Goal: Task Accomplishment & Management: Complete application form

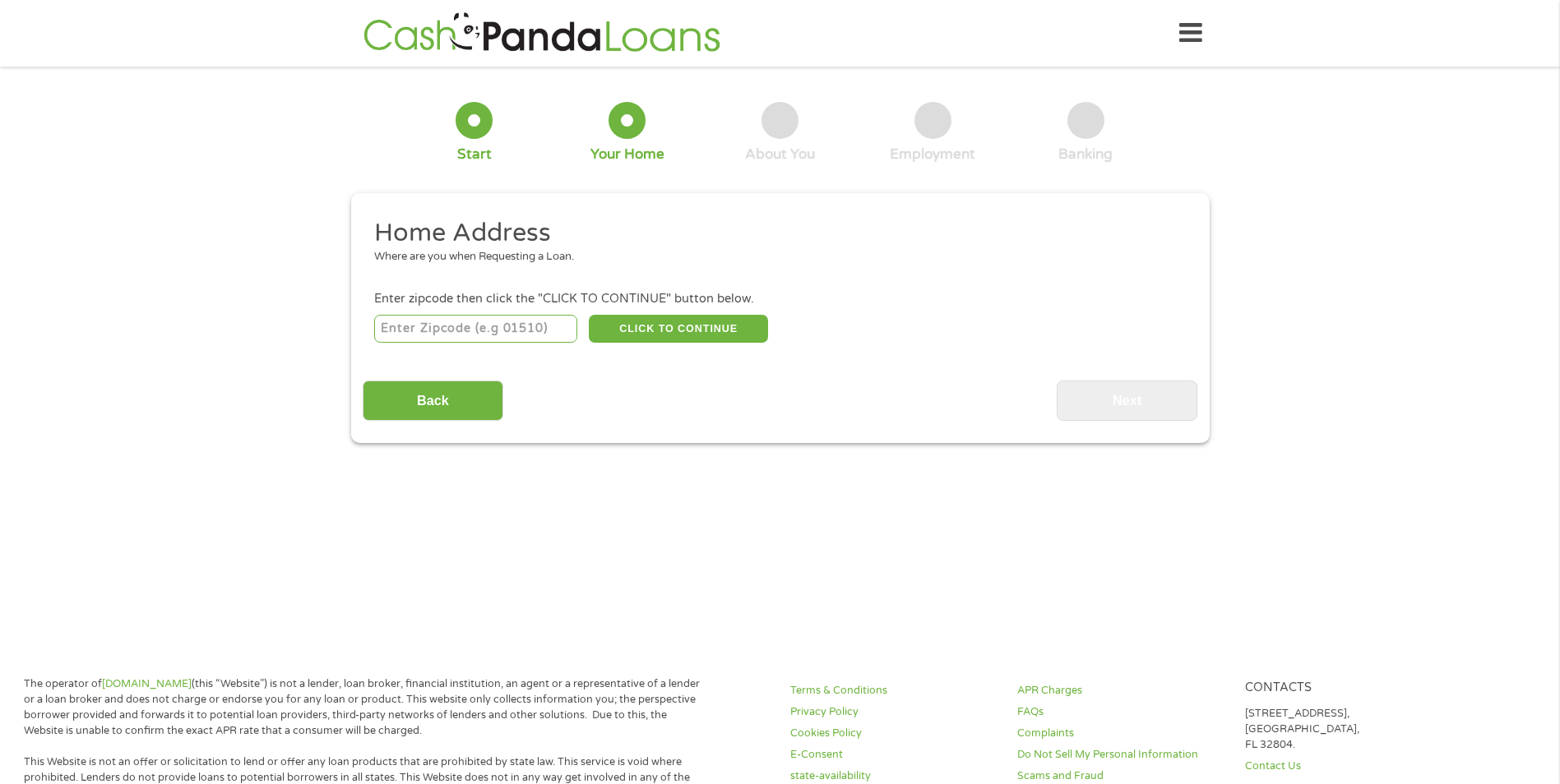
click at [408, 333] on input "number" at bounding box center [475, 329] width 203 height 28
type input "33186"
select select "[US_STATE]"
click at [639, 328] on button "CLICK TO CONTINUE" at bounding box center [678, 329] width 179 height 28
type input "33186"
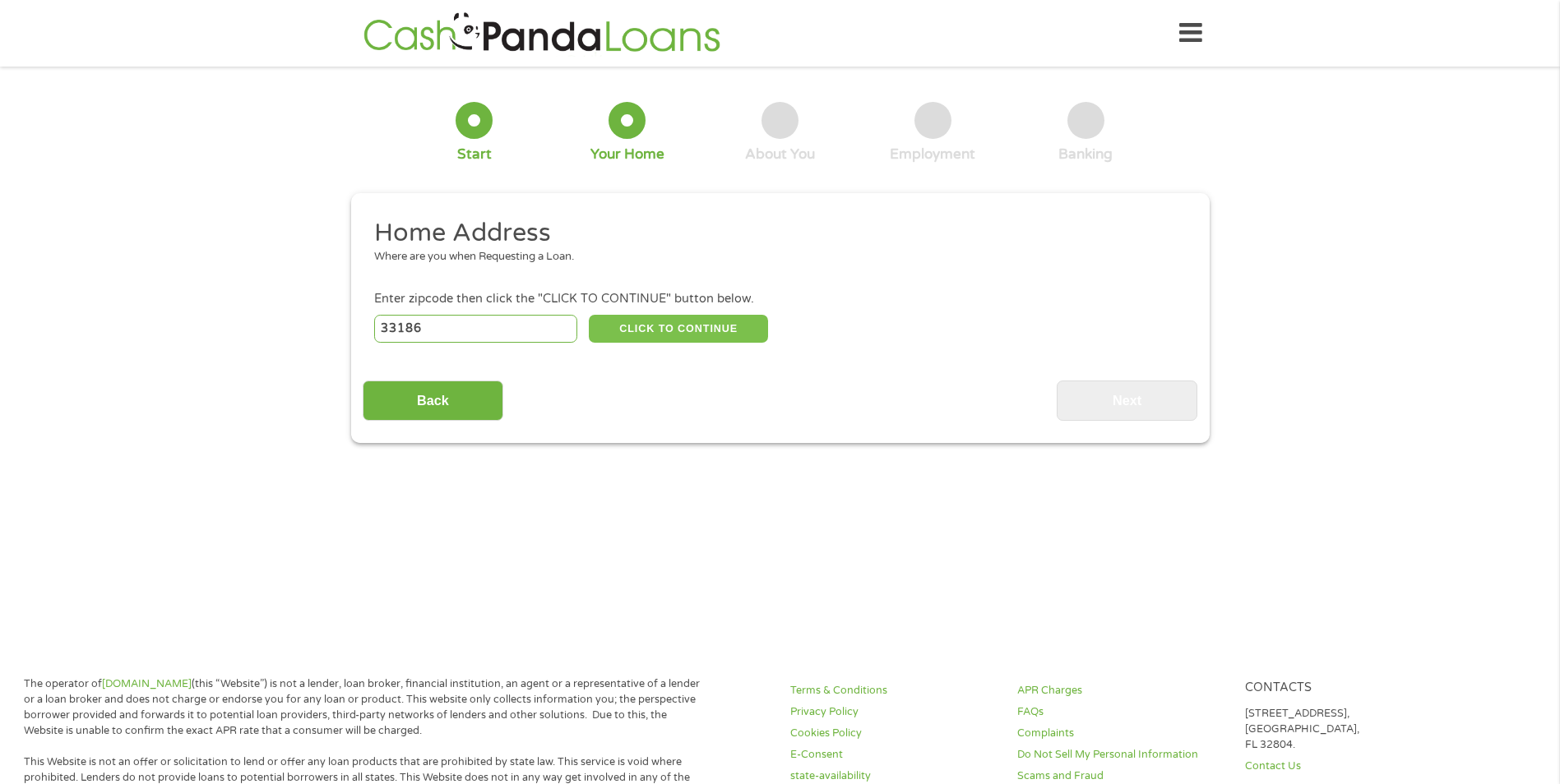
type input "[GEOGRAPHIC_DATA]"
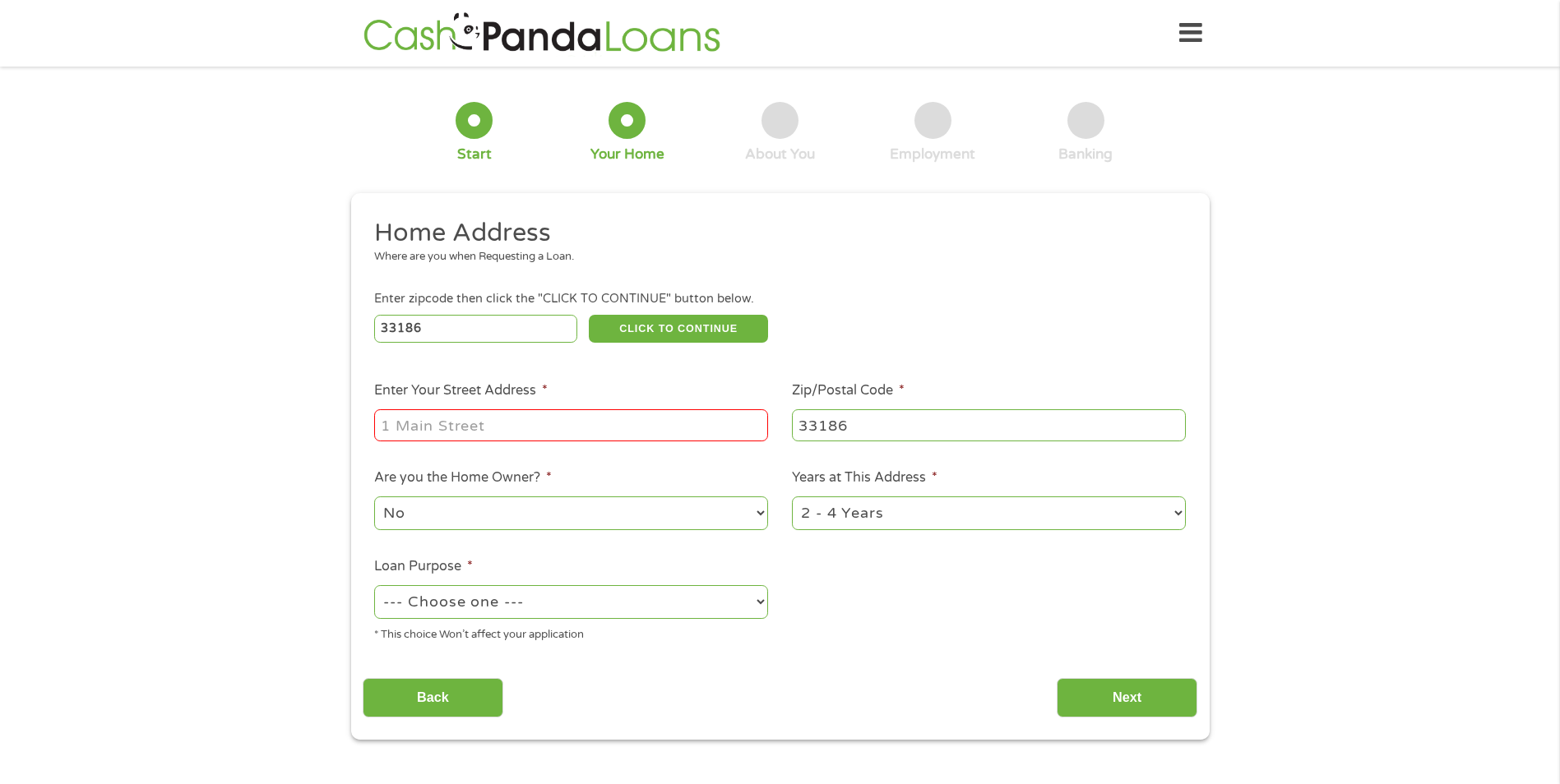
click at [486, 431] on input "Enter Your Street Address *" at bounding box center [570, 424] width 394 height 31
type input "[STREET_ADDRESS]"
click at [461, 511] on select "No Yes" at bounding box center [570, 514] width 394 height 34
select select "yes"
click at [374, 497] on select "No Yes" at bounding box center [570, 514] width 394 height 34
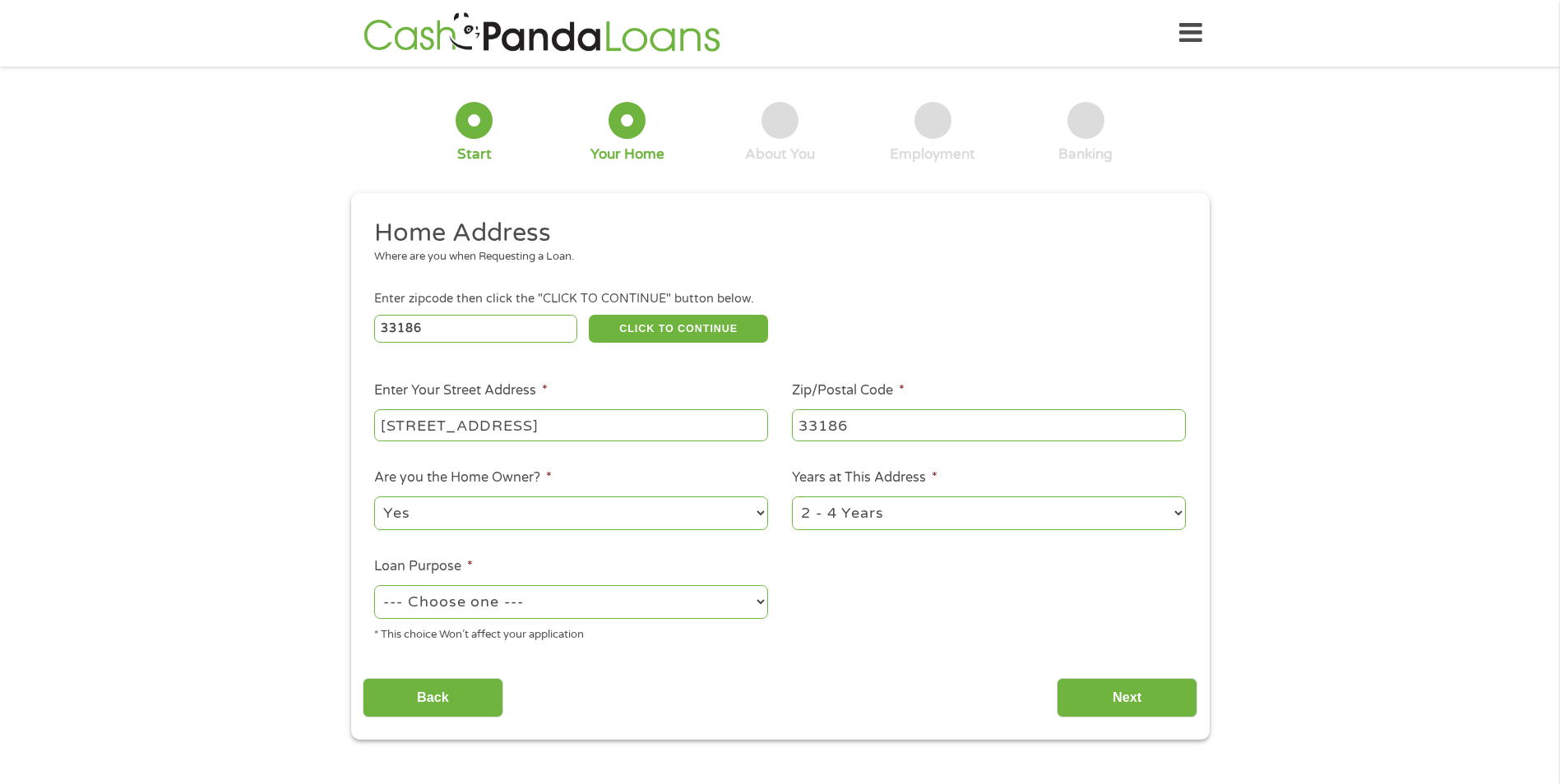
click at [409, 607] on select "--- Choose one --- Pay Bills Debt Consolidation Home Improvement Major Purchase…" at bounding box center [570, 602] width 394 height 34
select select "other"
click at [374, 585] on select "--- Choose one --- Pay Bills Debt Consolidation Home Improvement Major Purchase…" at bounding box center [570, 602] width 394 height 34
click at [911, 517] on select "1 Year or less 1 - 2 Years 2 - 4 Years Over 4 Years" at bounding box center [988, 514] width 394 height 34
select select "60months"
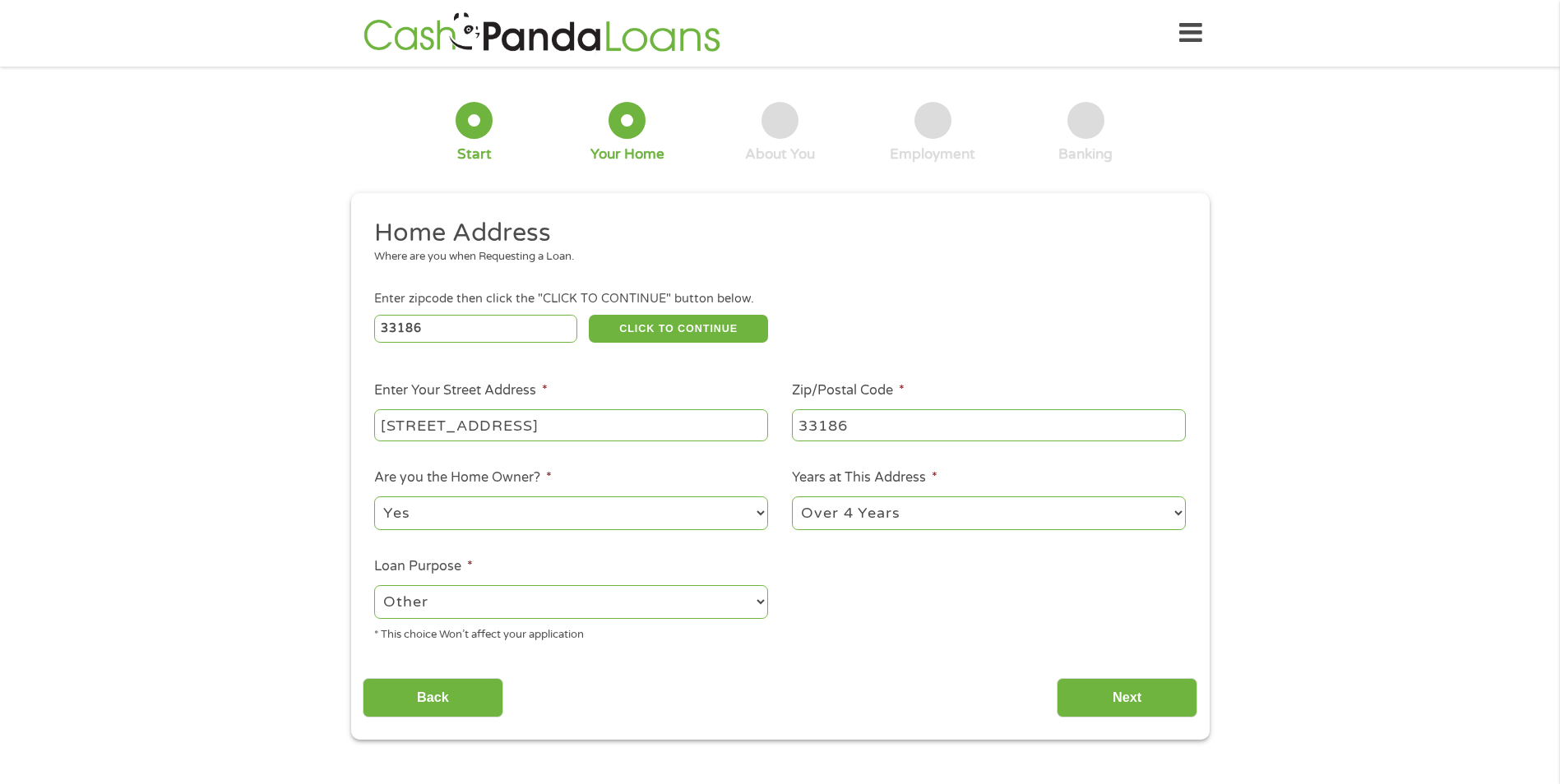
click at [792, 497] on select "1 Year or less 1 - 2 Years 2 - 4 Years Over 4 Years" at bounding box center [988, 514] width 394 height 34
click at [1127, 709] on input "Next" at bounding box center [1127, 698] width 141 height 40
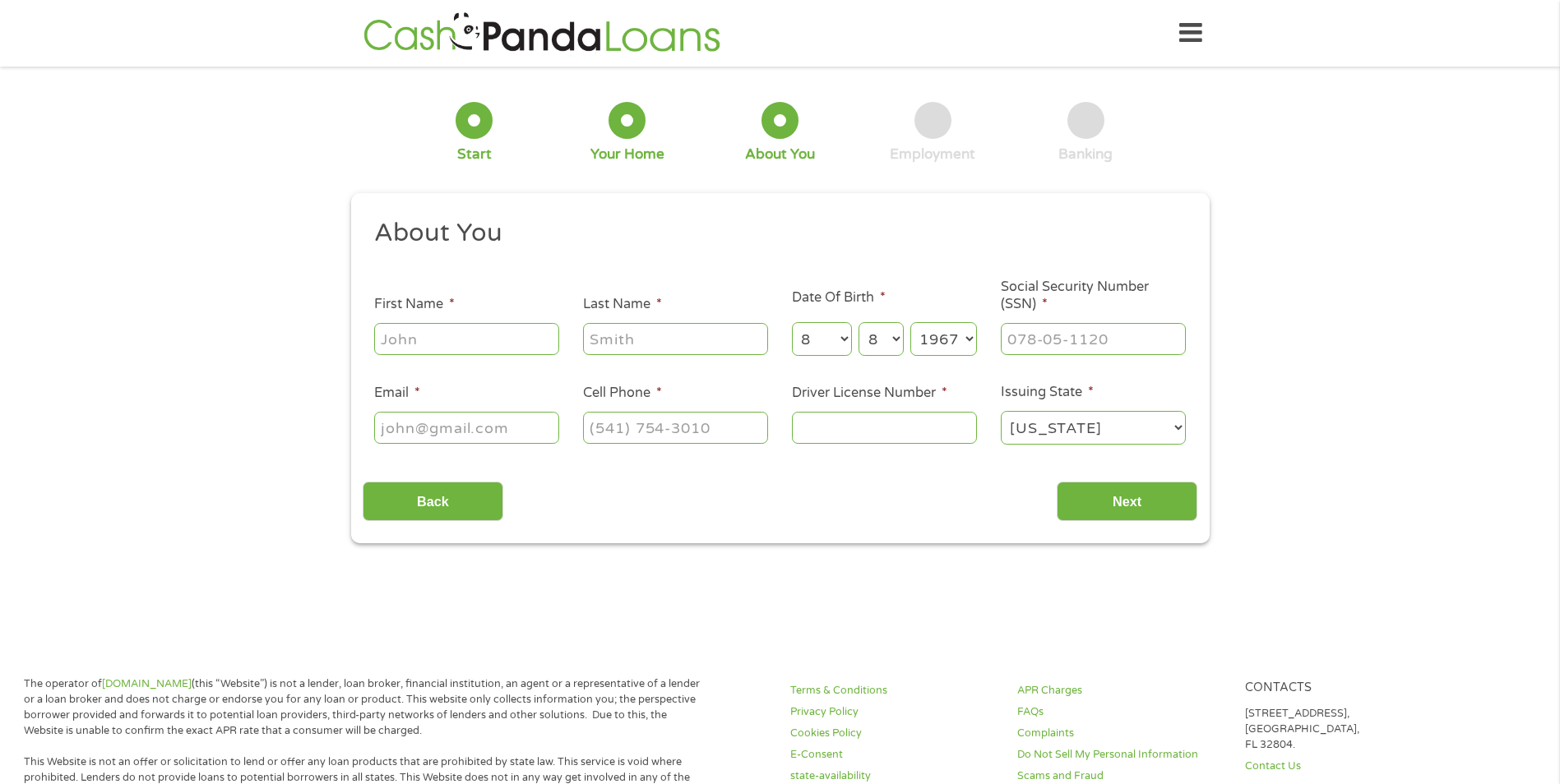
click at [447, 348] on input "First Name *" at bounding box center [466, 338] width 185 height 31
type input "[PERSON_NAME]"
type input "BAGLIO"
type input "[EMAIL_ADDRESS][DOMAIN_NAME]"
type input "[PHONE_NUMBER]"
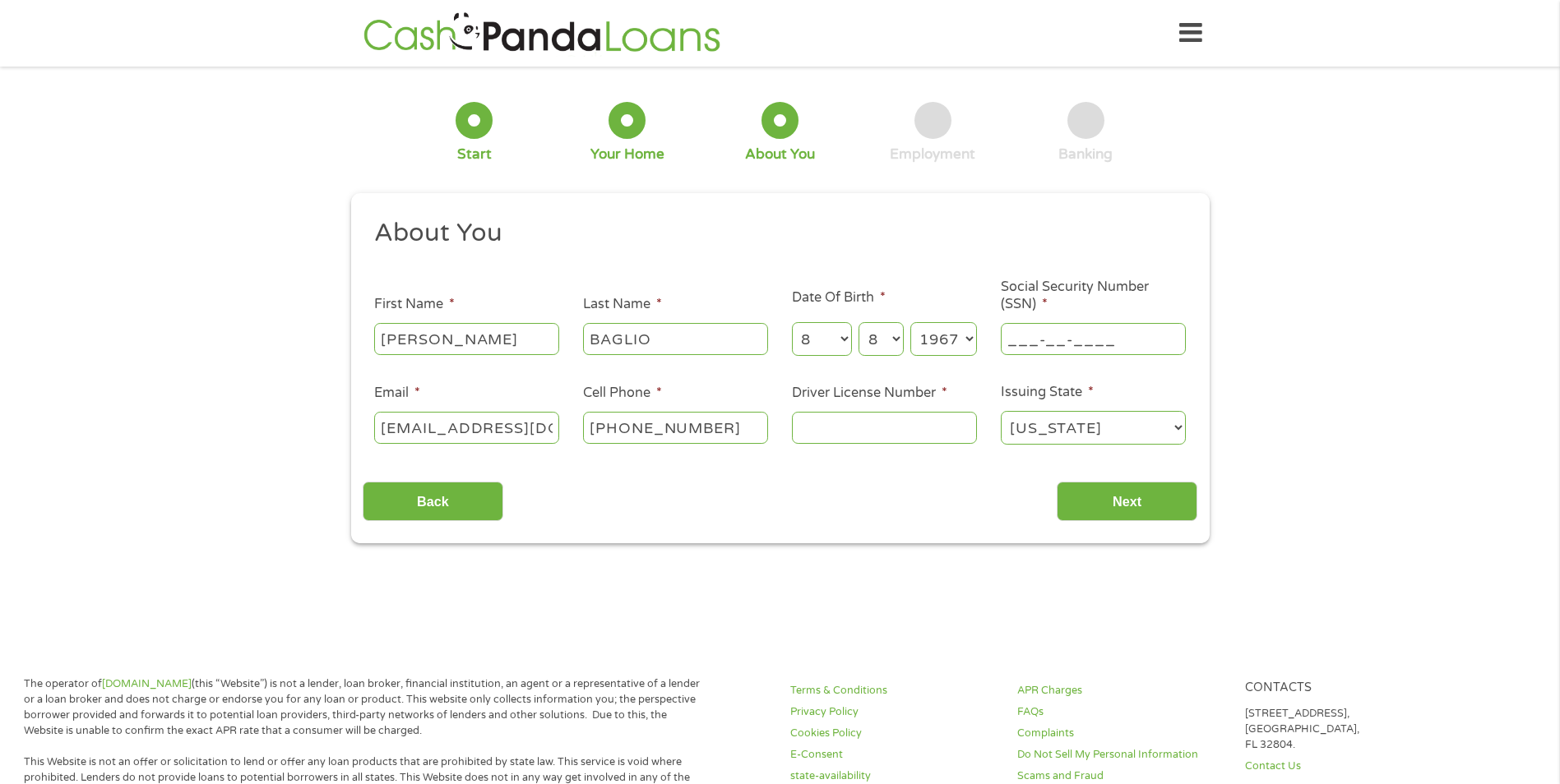
click at [1009, 336] on input "___-__-____" at bounding box center [1093, 338] width 185 height 31
type input "150-52-4991"
click at [868, 424] on input "Driver License Number *" at bounding box center [884, 427] width 185 height 31
type input "B"
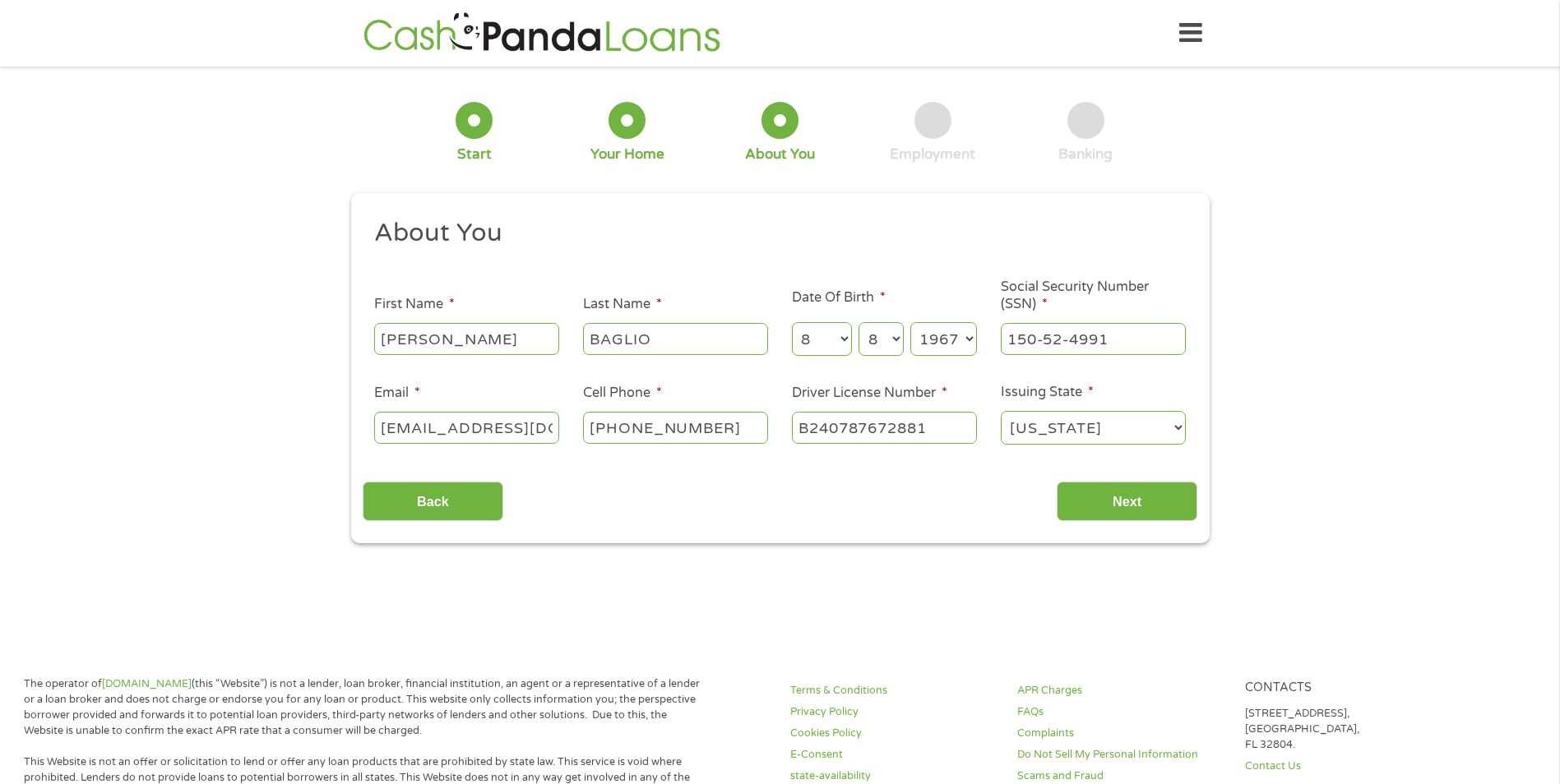
type input "B240787672881"
click at [903, 490] on div "Back Next" at bounding box center [780, 495] width 835 height 52
click at [1070, 488] on input "Next" at bounding box center [1127, 501] width 141 height 40
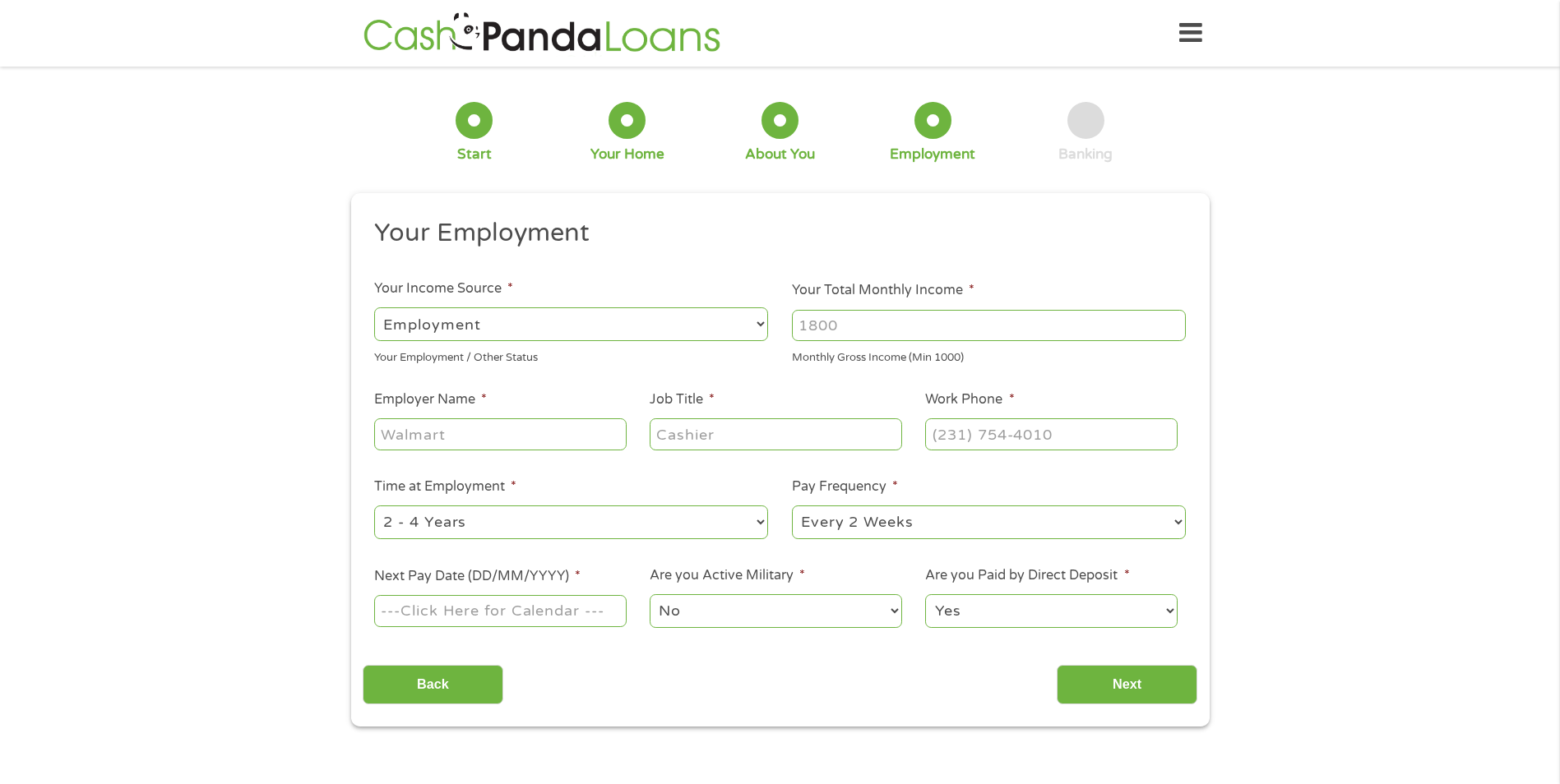
click at [892, 329] on input "Your Total Monthly Income *" at bounding box center [988, 325] width 394 height 31
click at [1167, 330] on input "1000" at bounding box center [988, 325] width 394 height 31
click at [863, 319] on input "1000" at bounding box center [988, 325] width 394 height 31
type input "1"
type input "2400"
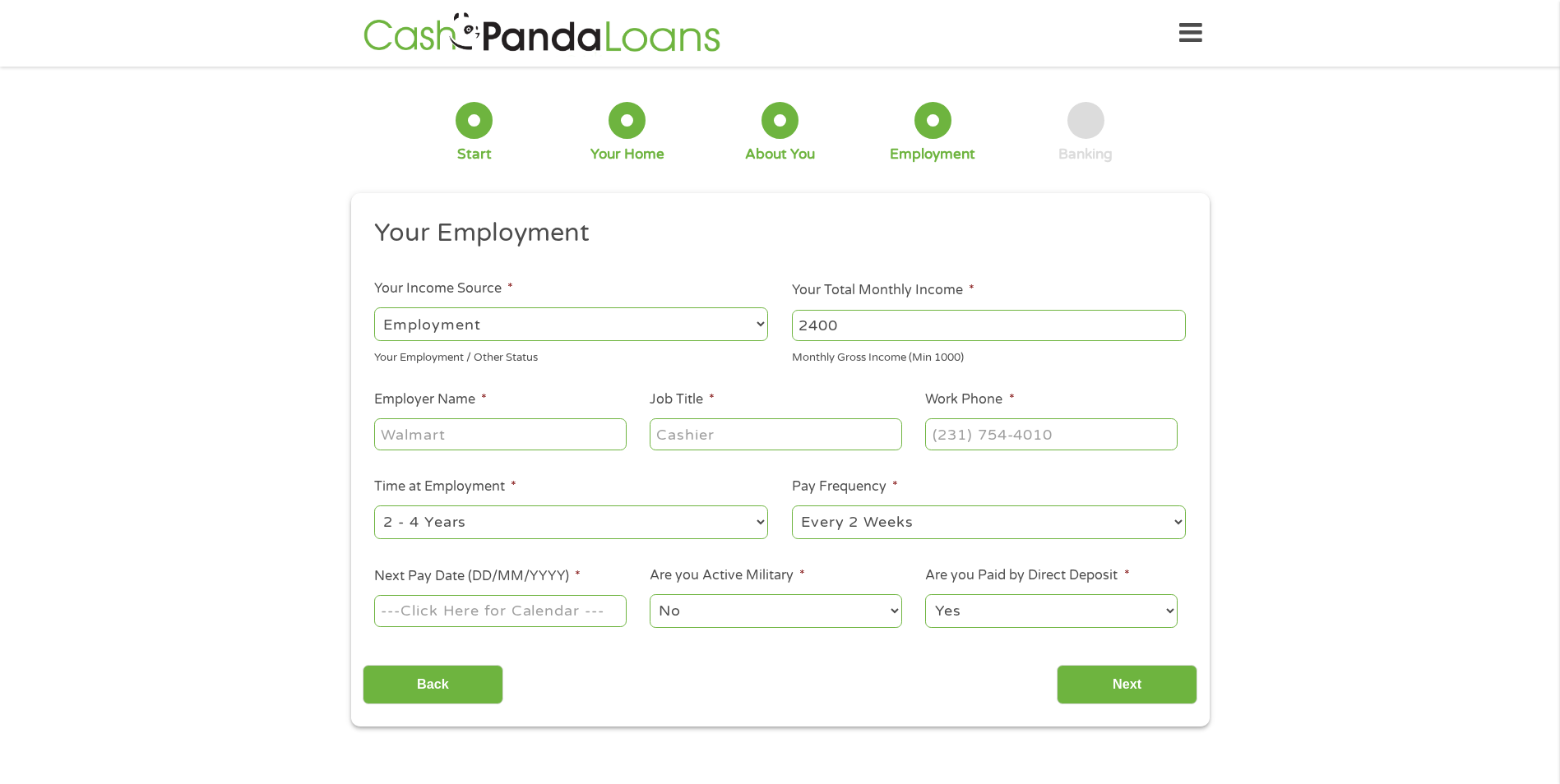
click at [476, 443] on input "Employer Name *" at bounding box center [500, 434] width 252 height 31
type input "NPW"
click at [736, 437] on input "Job Title *" at bounding box center [776, 434] width 252 height 31
type input "MANAGER"
click at [1033, 439] on input "(___) ___-____" at bounding box center [1051, 434] width 252 height 31
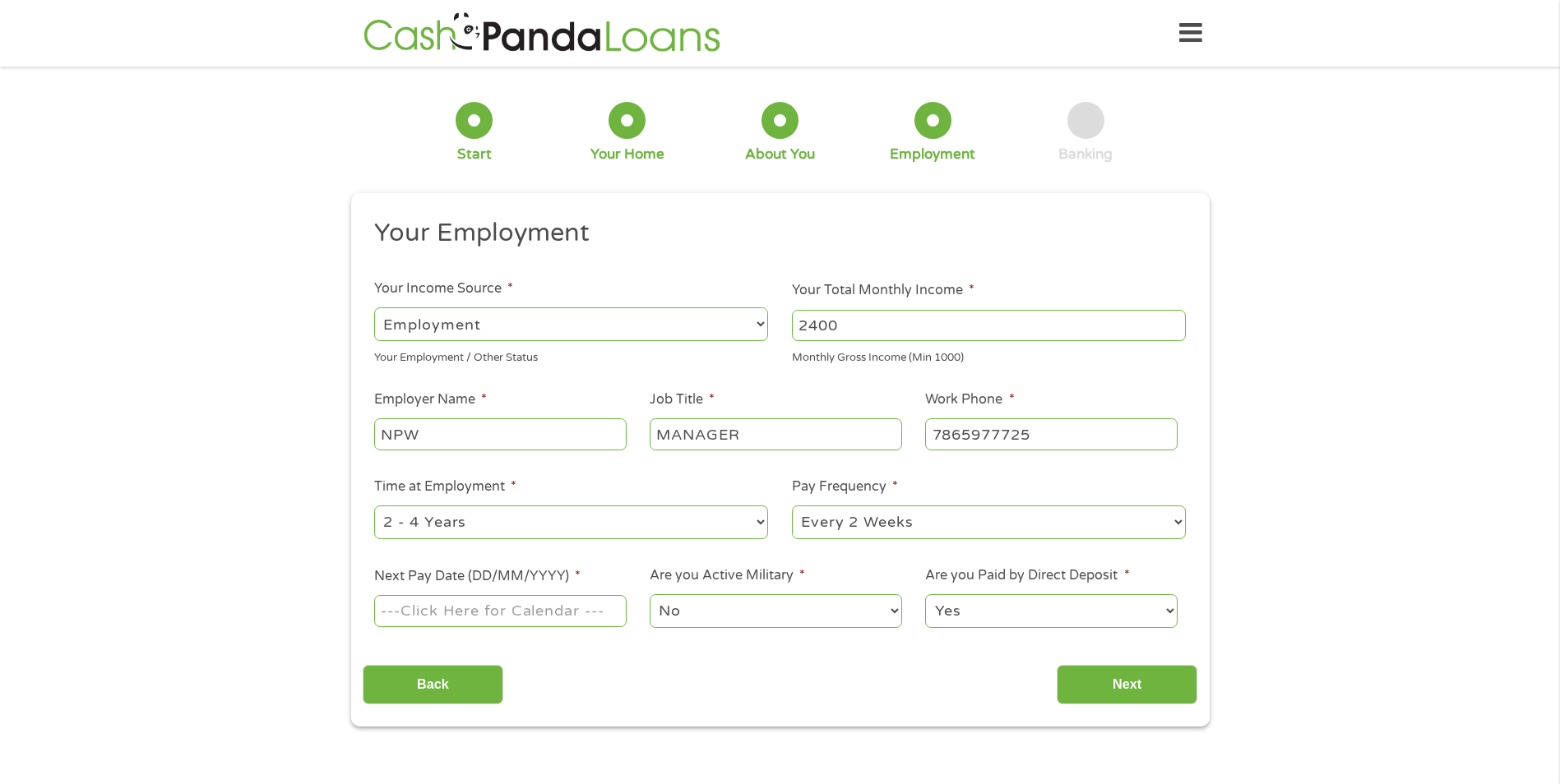
type input "[PHONE_NUMBER]"
click at [1021, 515] on select "--- Choose one --- Every 2 Weeks Every Week Monthly Semi-Monthly" at bounding box center [988, 523] width 394 height 34
select select "weekly"
click at [792, 506] on select "--- Choose one --- Every 2 Weeks Every Week Monthly Semi-Monthly" at bounding box center [988, 523] width 394 height 34
click at [487, 618] on input "Next Pay Date (DD/MM/YYYY) *" at bounding box center [500, 610] width 252 height 31
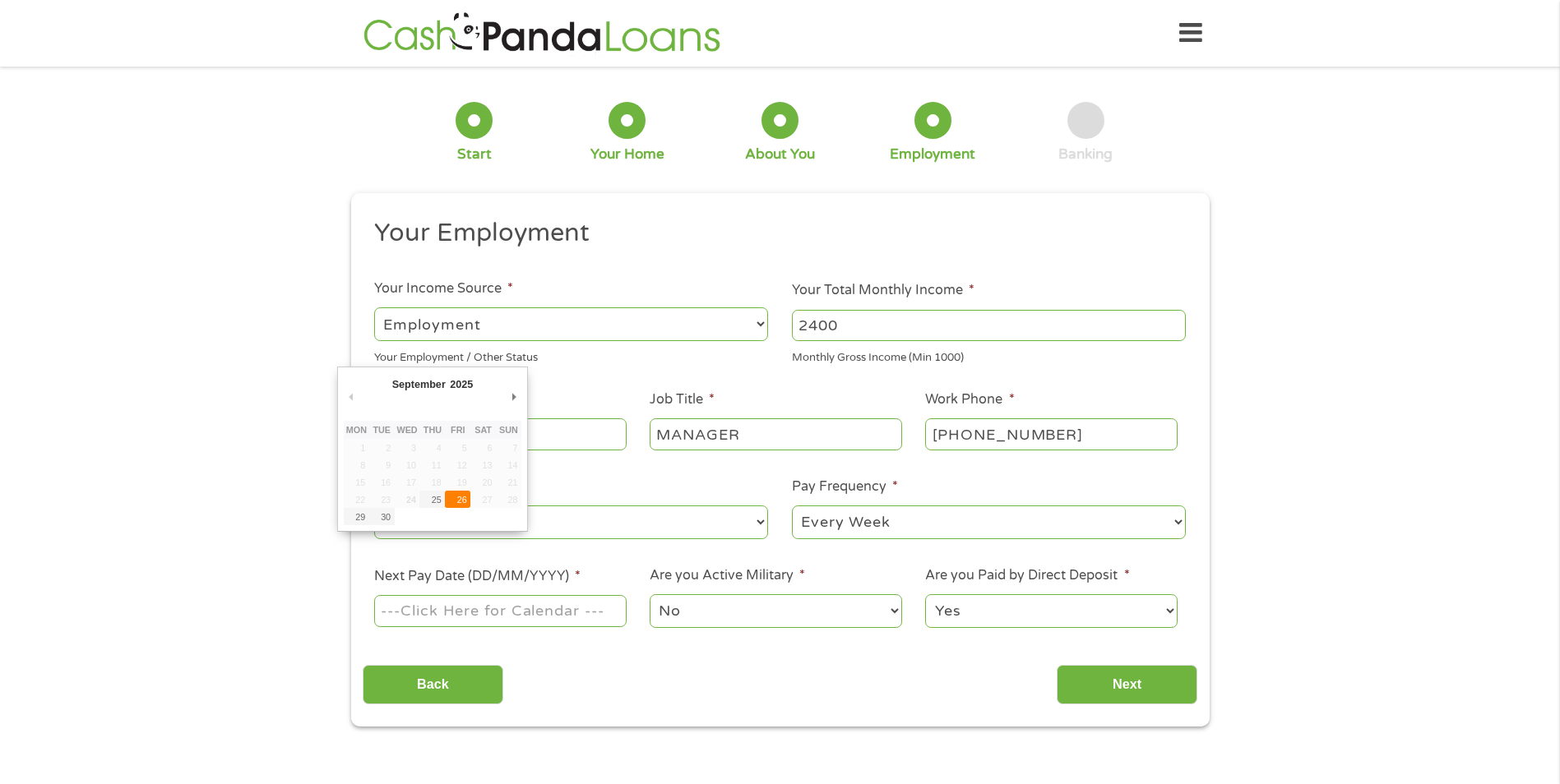
type input "[DATE]"
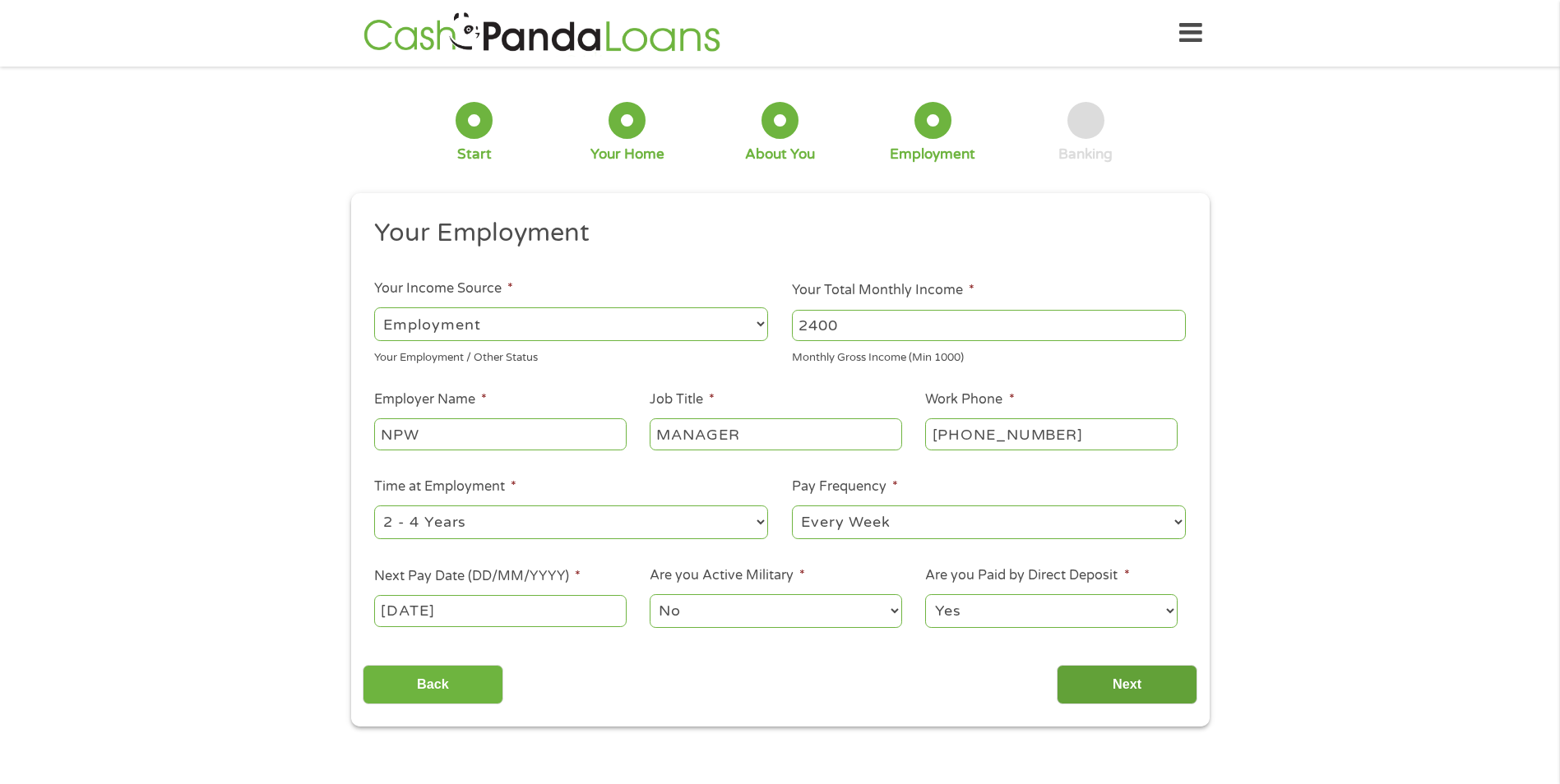
click at [1104, 694] on input "Next" at bounding box center [1127, 684] width 141 height 40
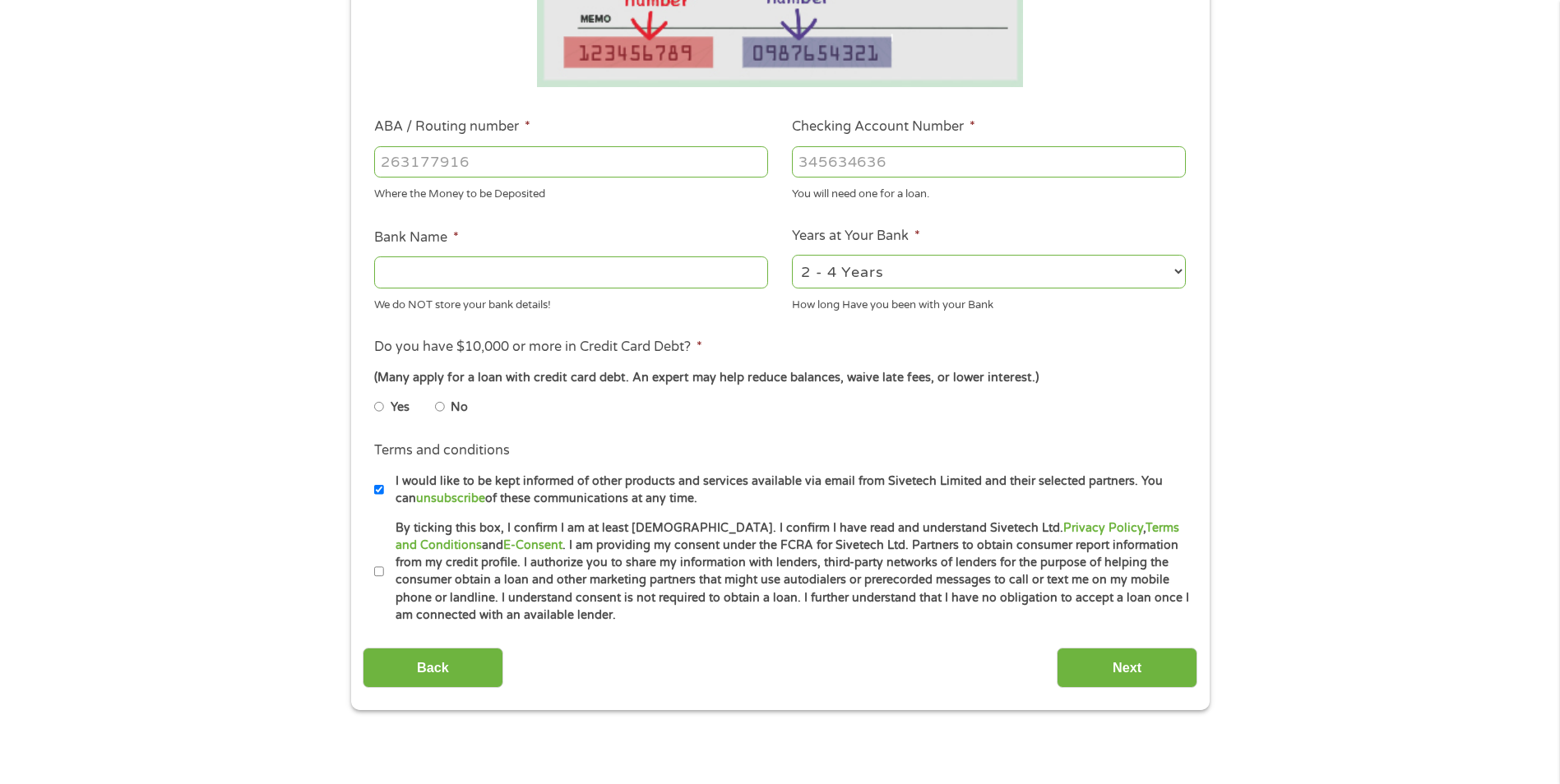
scroll to position [0, 0]
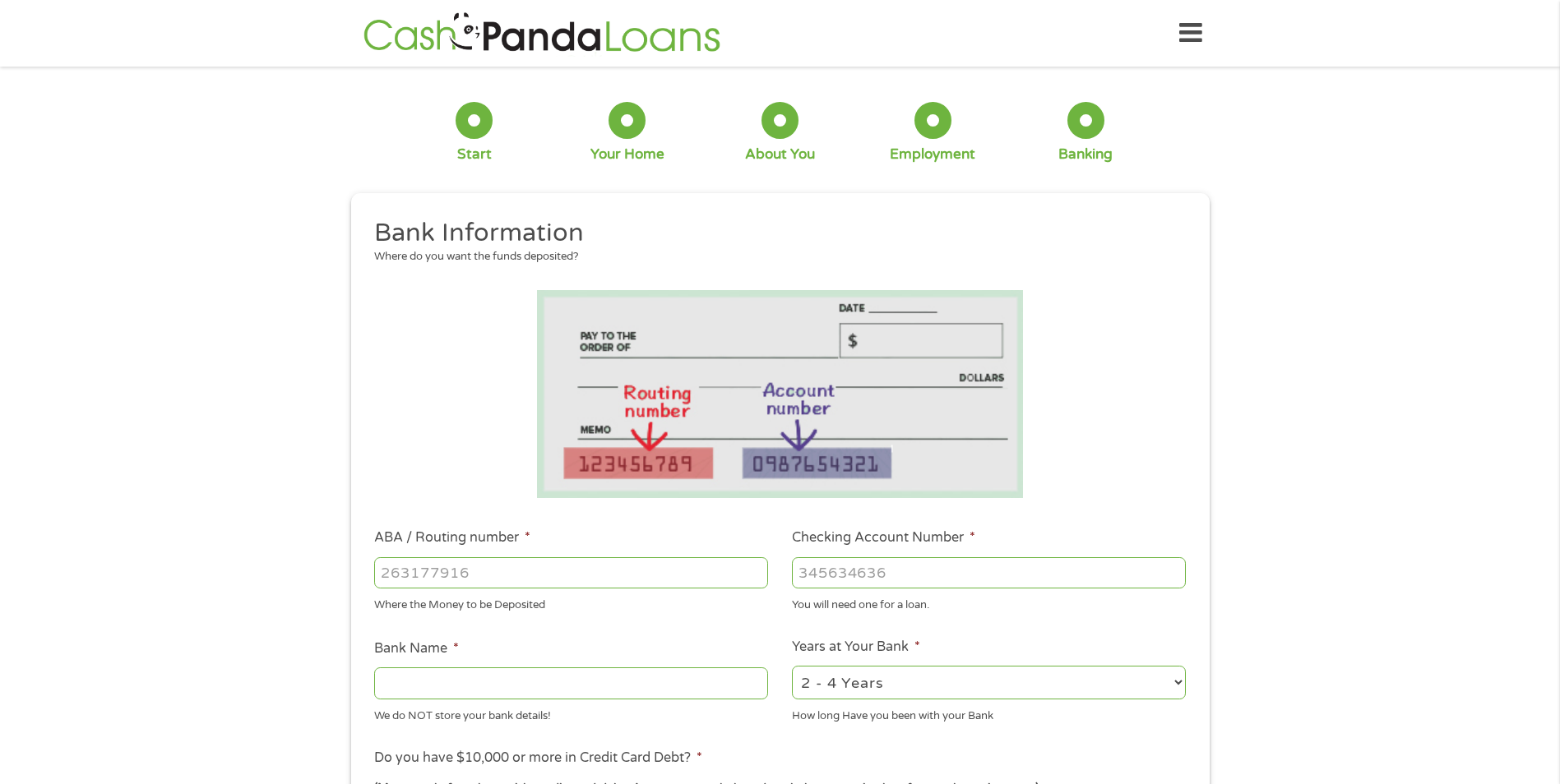
click at [413, 566] on input "ABA / Routing number *" at bounding box center [570, 573] width 394 height 31
type input "0"
type input "067014822"
type input "TD BANK NA"
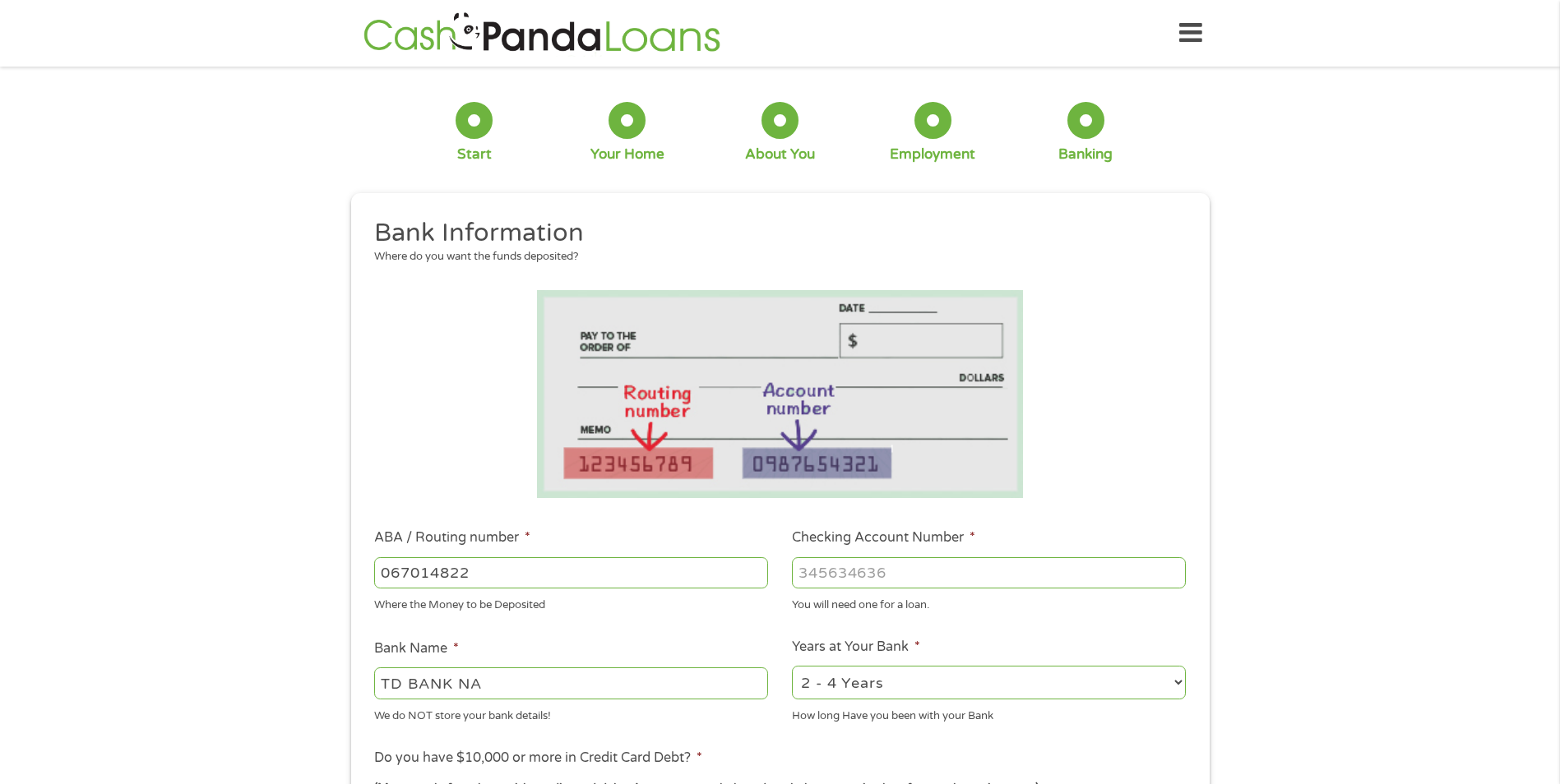
type input "067014822"
click at [846, 585] on input "Checking Account Number *" at bounding box center [988, 573] width 394 height 31
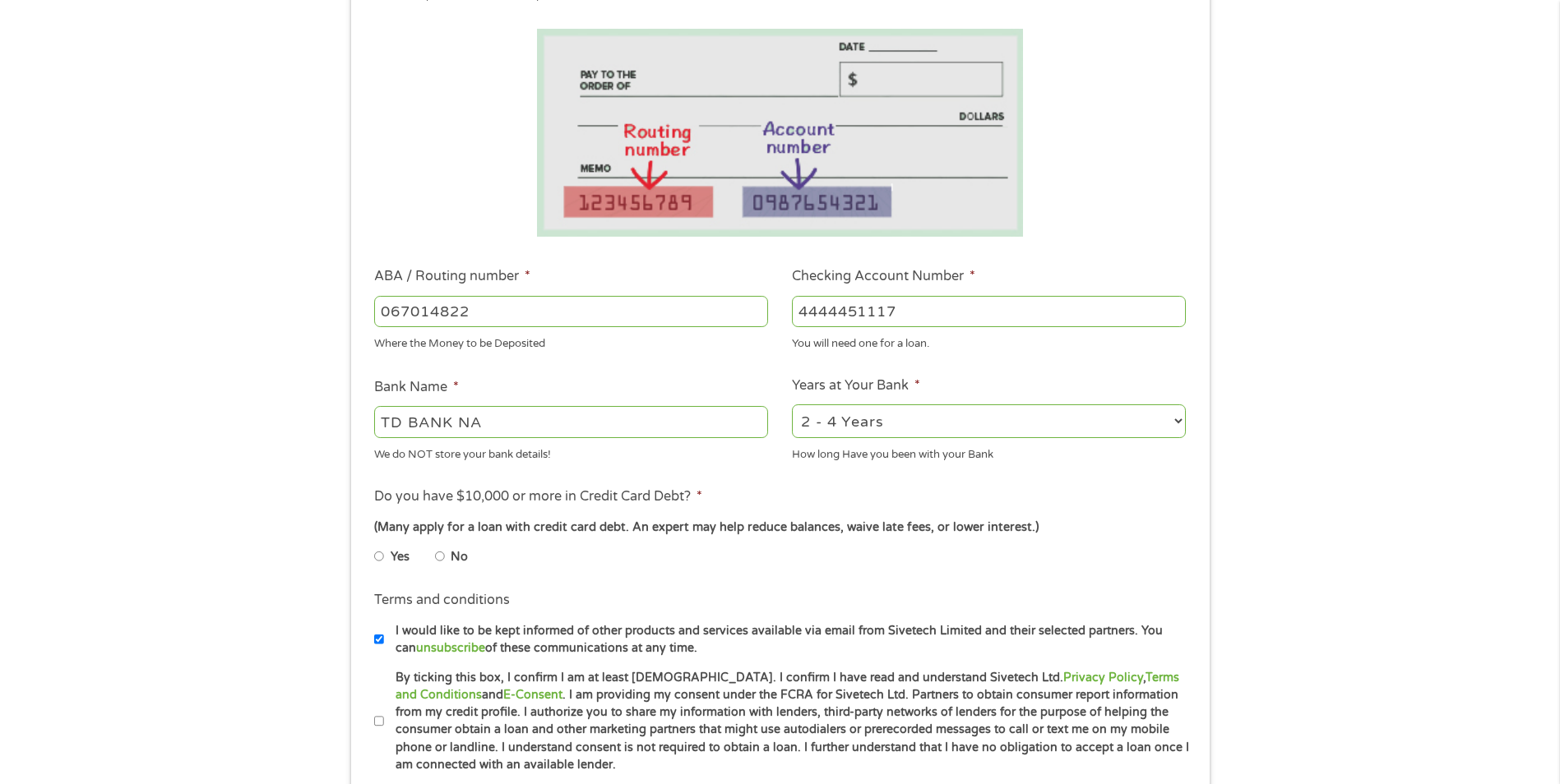
scroll to position [329, 0]
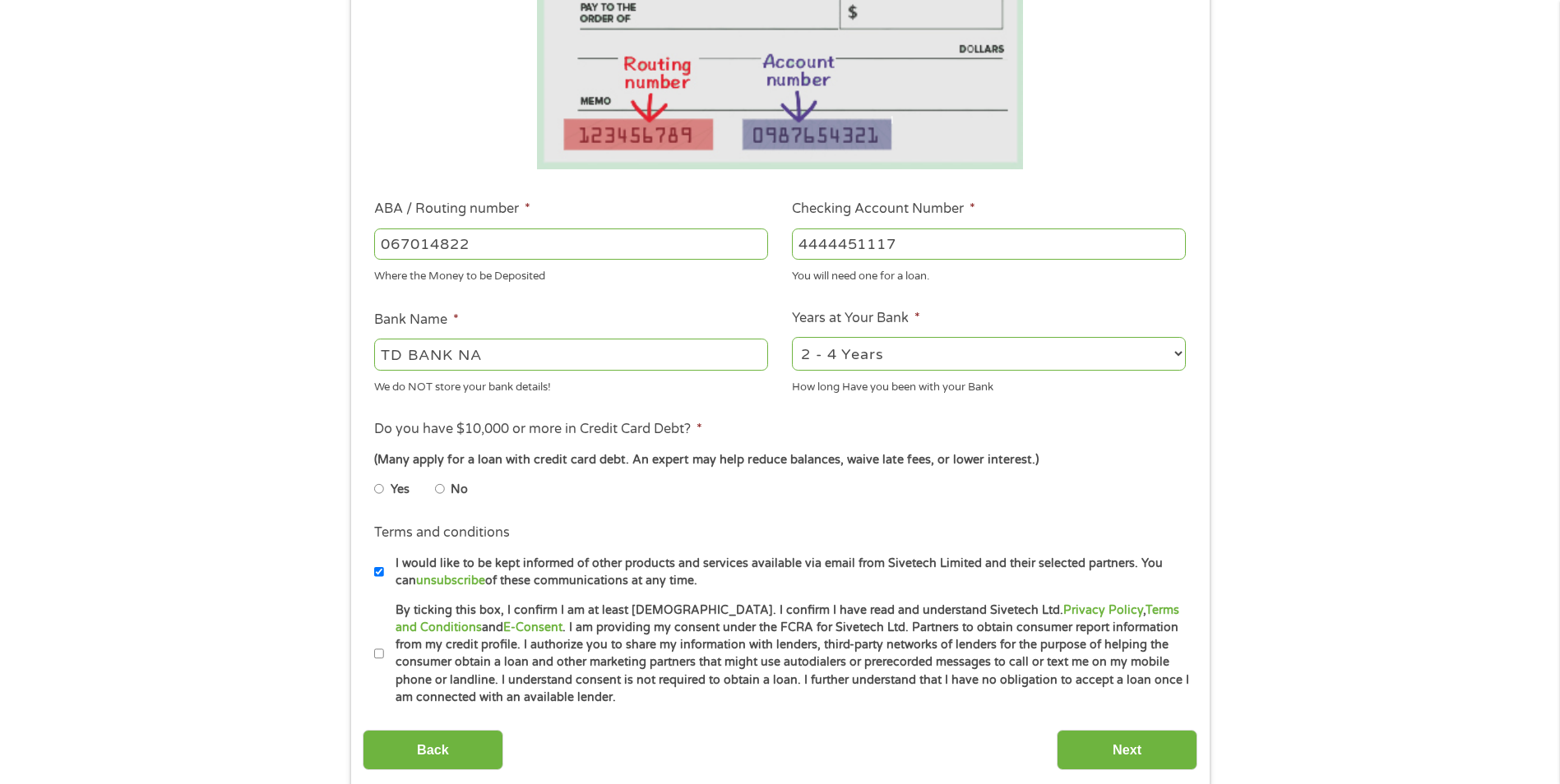
type input "4444451117"
click at [440, 486] on input "No" at bounding box center [440, 489] width 10 height 26
radio input "true"
click at [1082, 757] on input "Next" at bounding box center [1127, 750] width 141 height 40
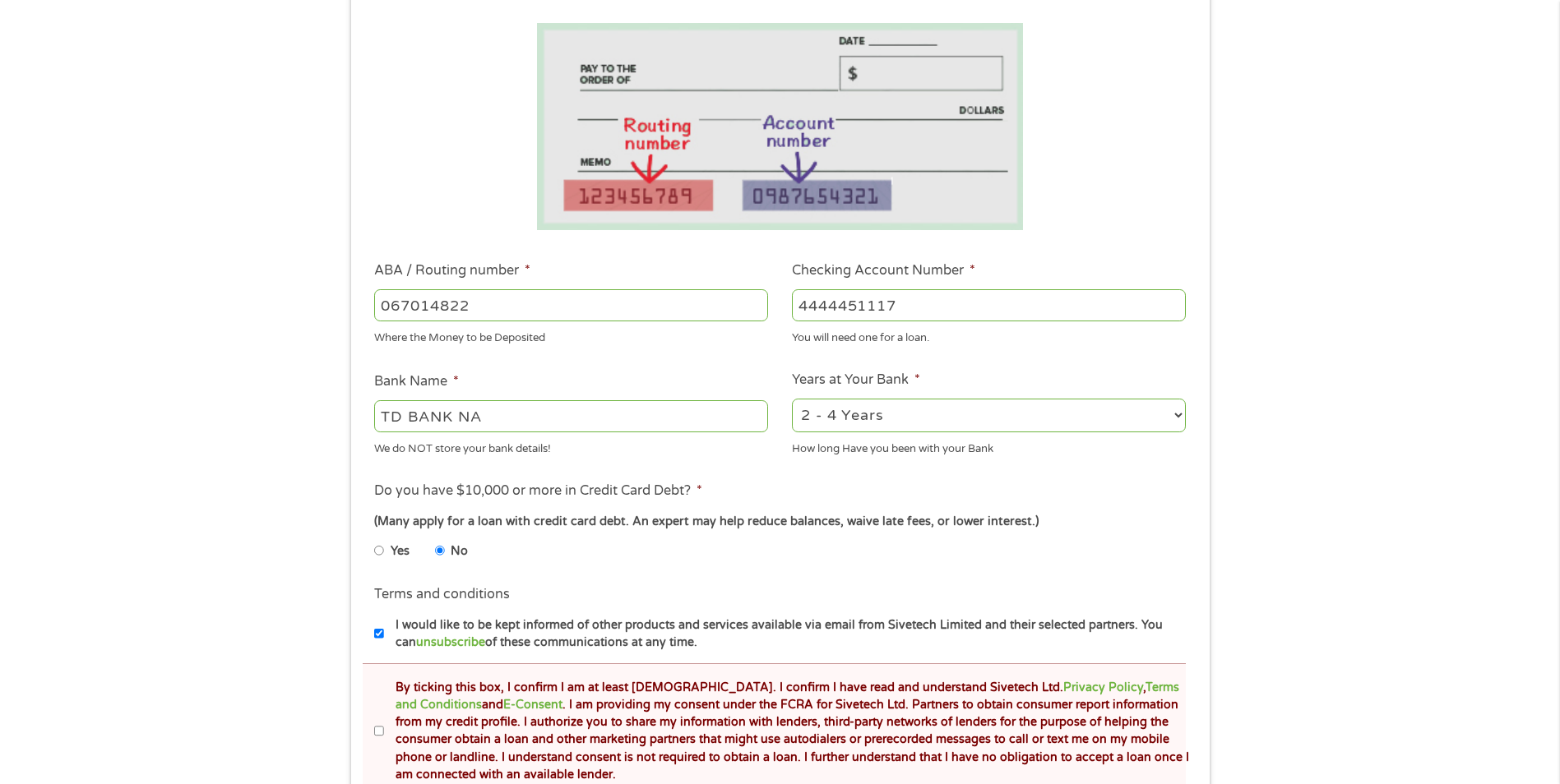
click at [379, 730] on input "By ticking this box, I confirm I am at least [DEMOGRAPHIC_DATA]. I confirm I ha…" at bounding box center [378, 731] width 10 height 26
checkbox input "true"
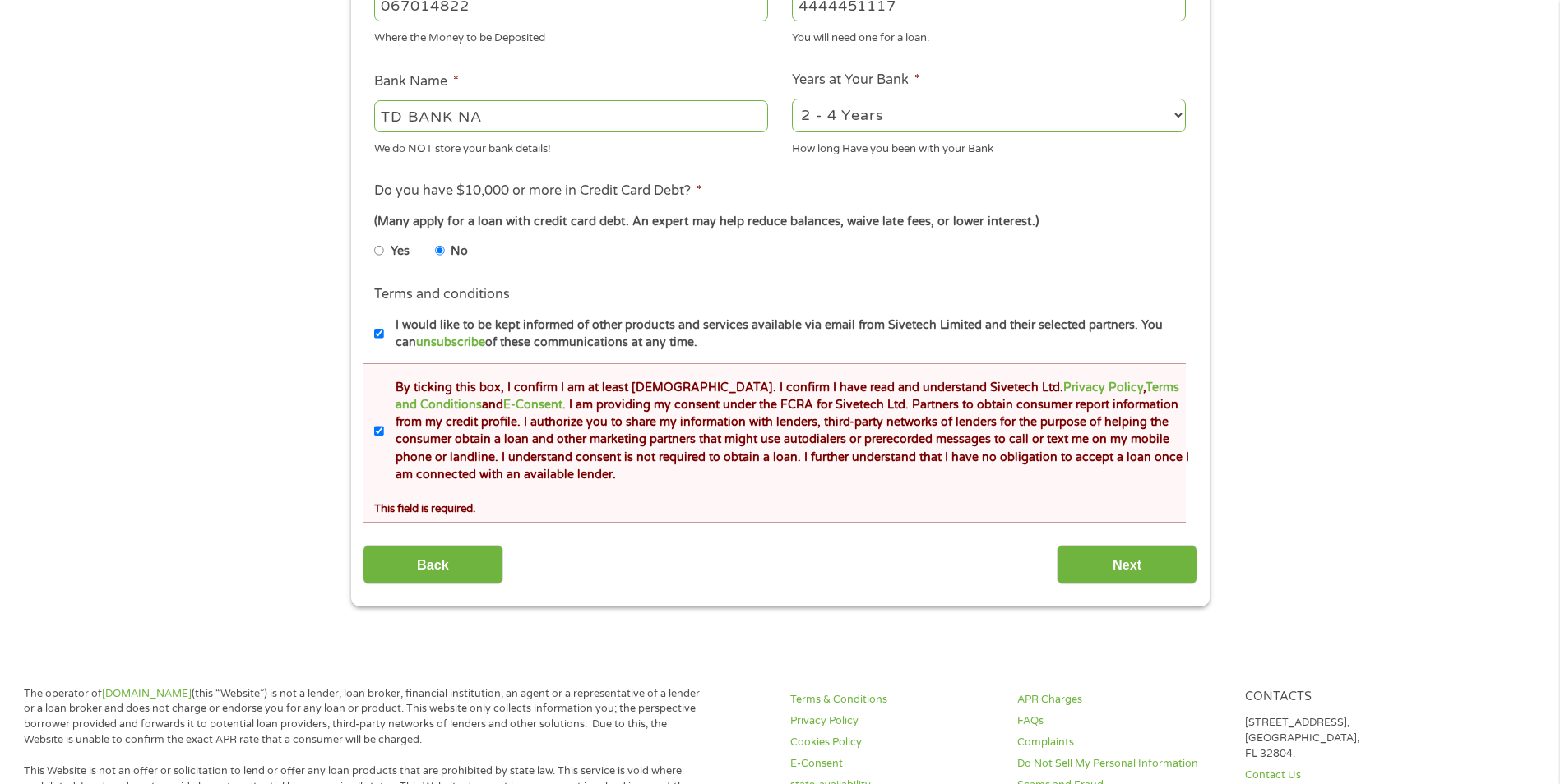
scroll to position [658, 0]
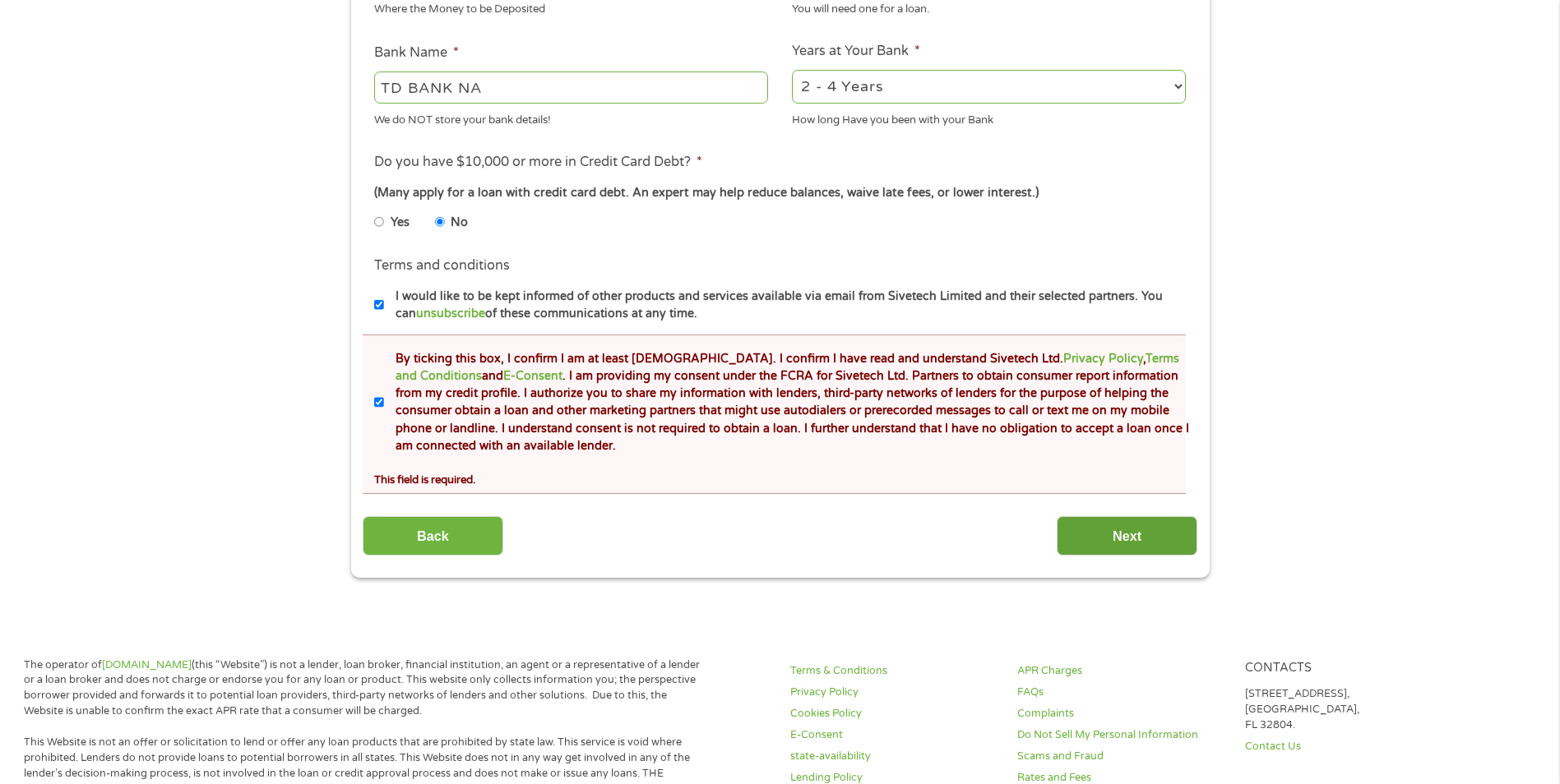
click at [1095, 540] on input "Next" at bounding box center [1127, 536] width 141 height 40
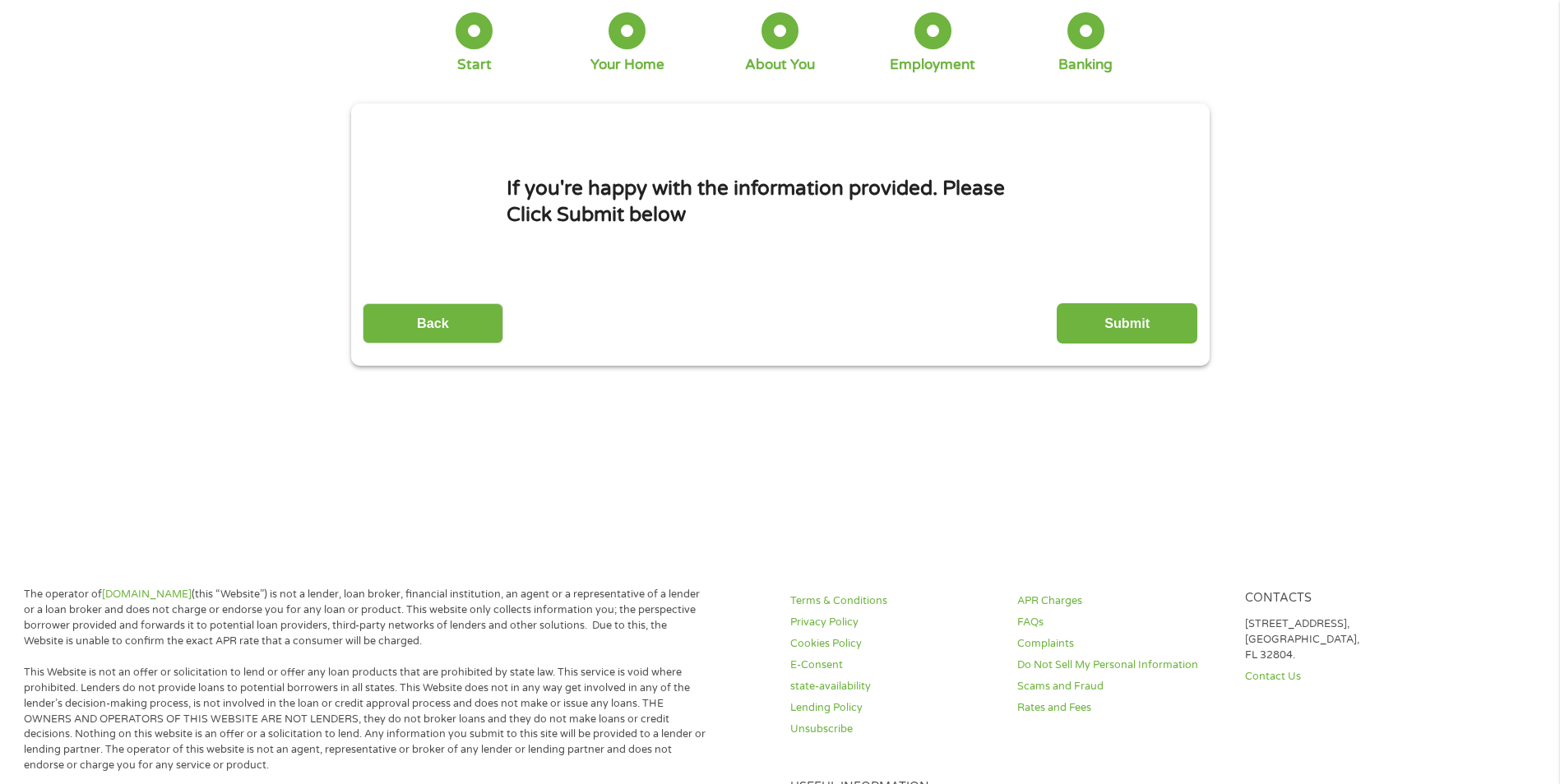
scroll to position [0, 0]
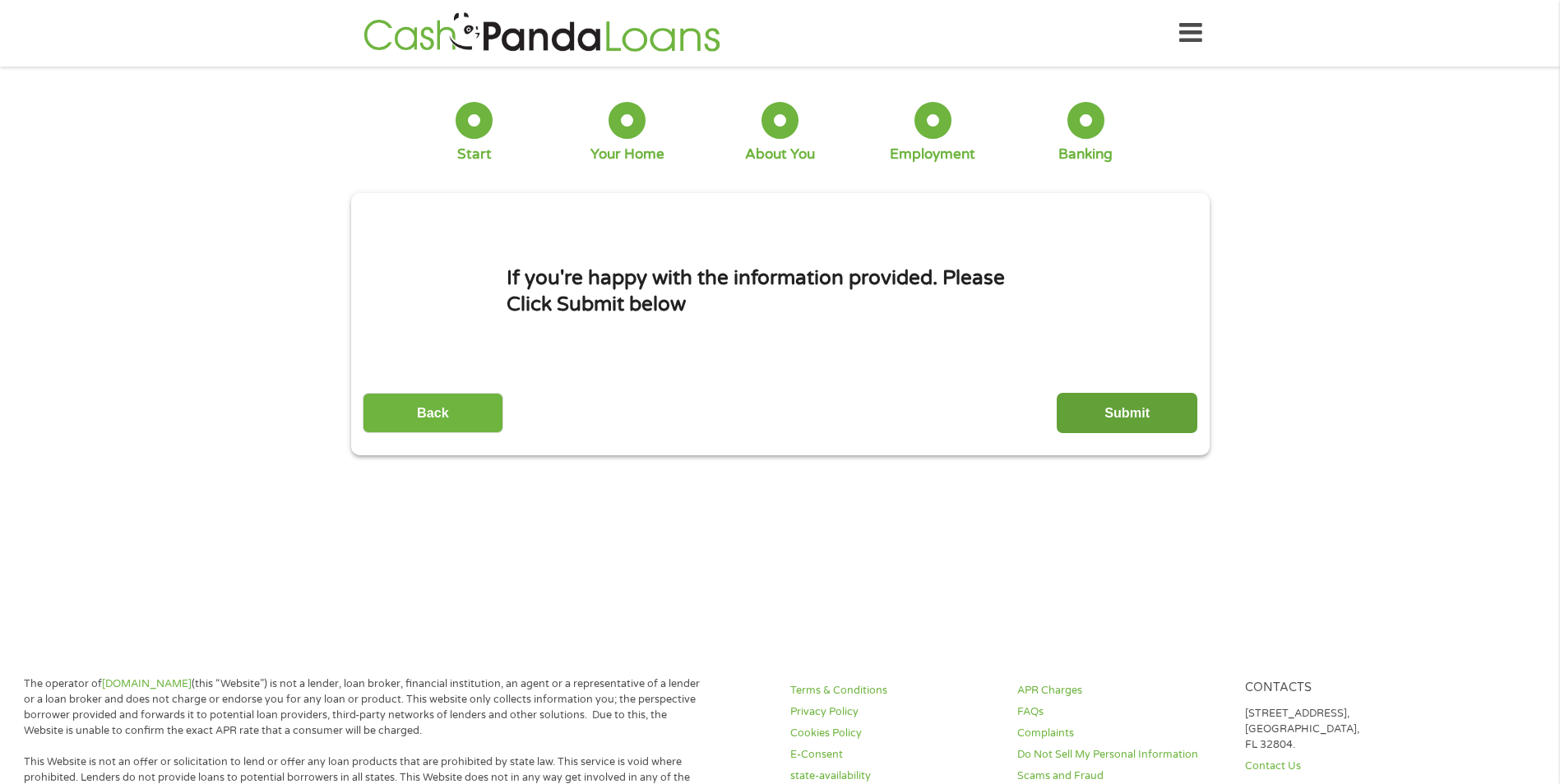
click at [1105, 426] on input "Submit" at bounding box center [1127, 413] width 141 height 40
